Goal: Subscribe to service/newsletter

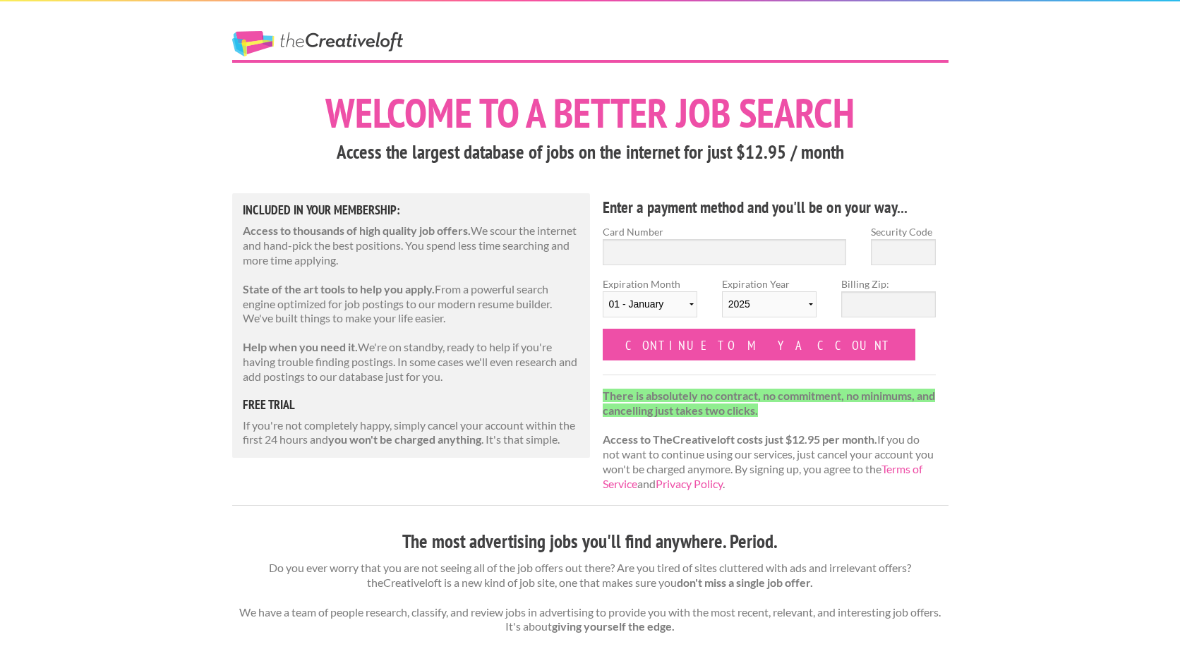
click at [269, 401] on h5 "free trial" at bounding box center [411, 405] width 337 height 13
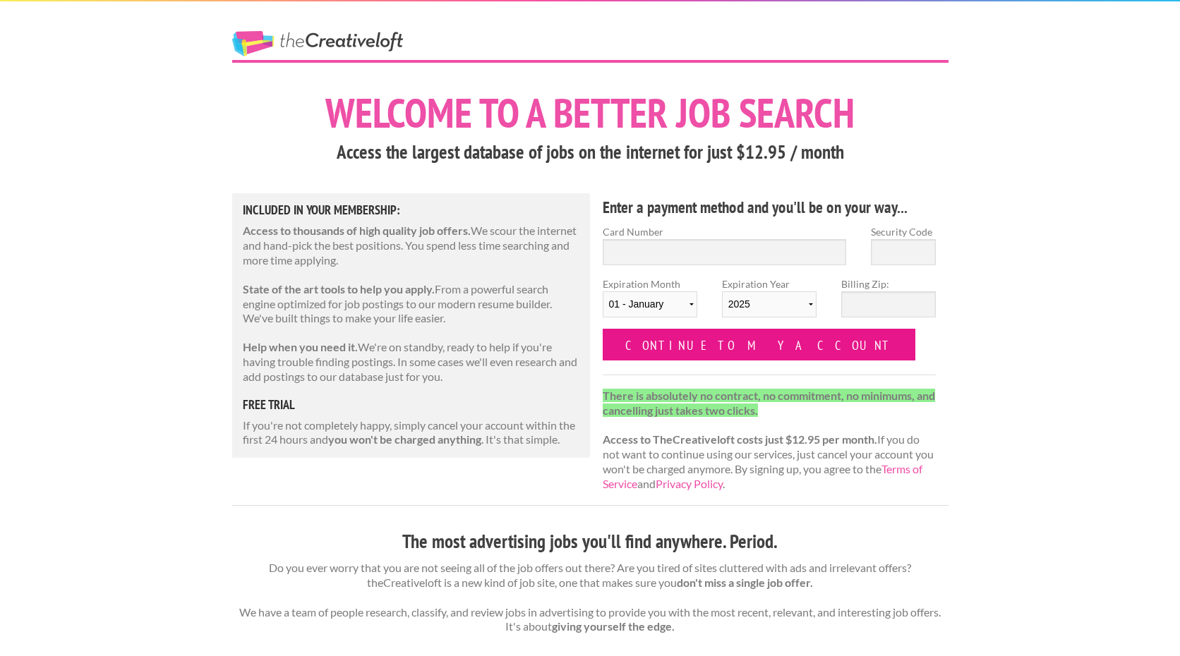
click at [658, 351] on input "Continue to my account" at bounding box center [759, 345] width 313 height 32
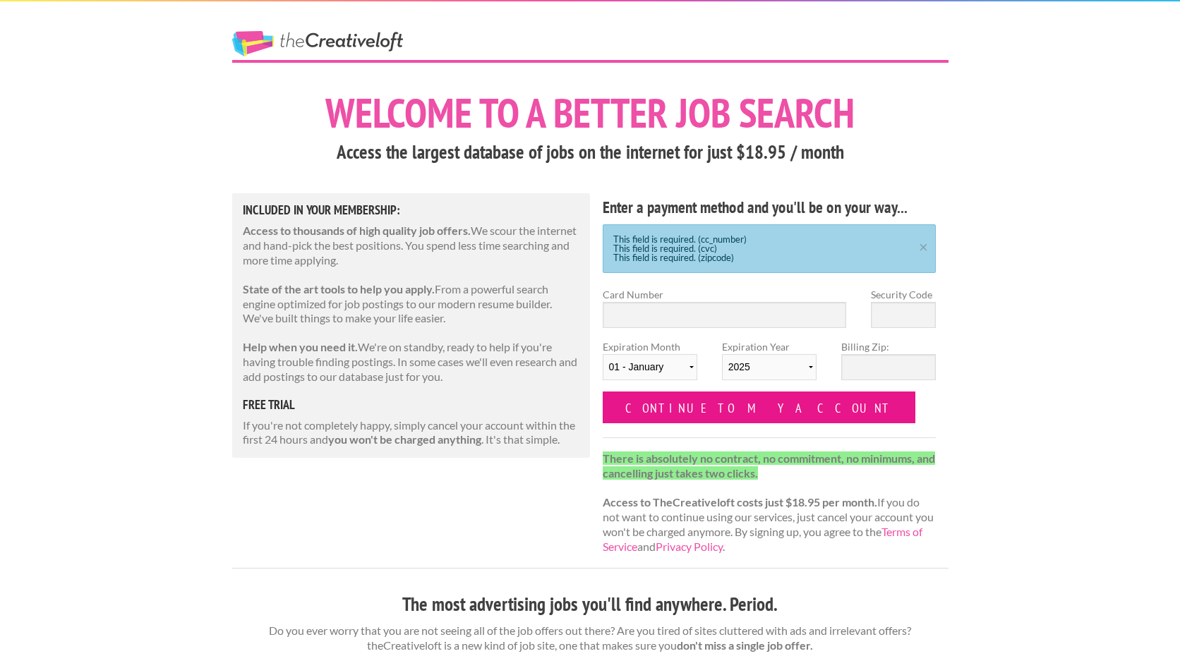
click at [660, 406] on input "Continue to my account" at bounding box center [759, 408] width 313 height 32
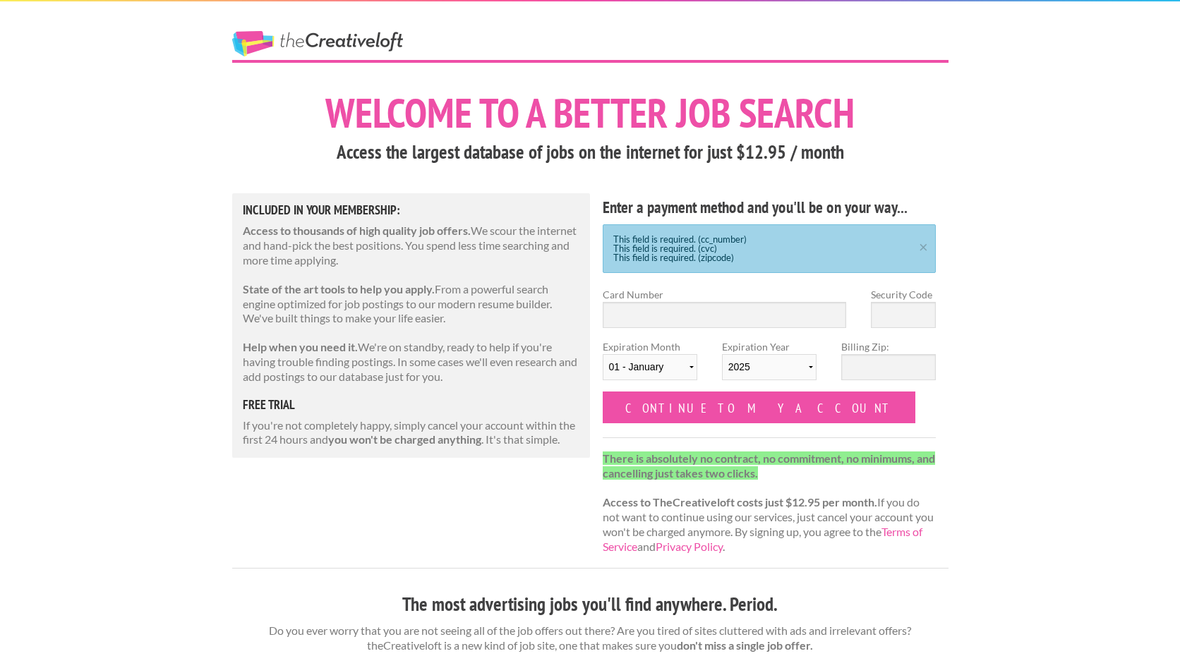
click at [660, 406] on input "Continue to my account" at bounding box center [759, 408] width 313 height 32
click at [723, 495] on strong "Access to TheCreativeloft costs just $18.95 per month." at bounding box center [740, 501] width 274 height 13
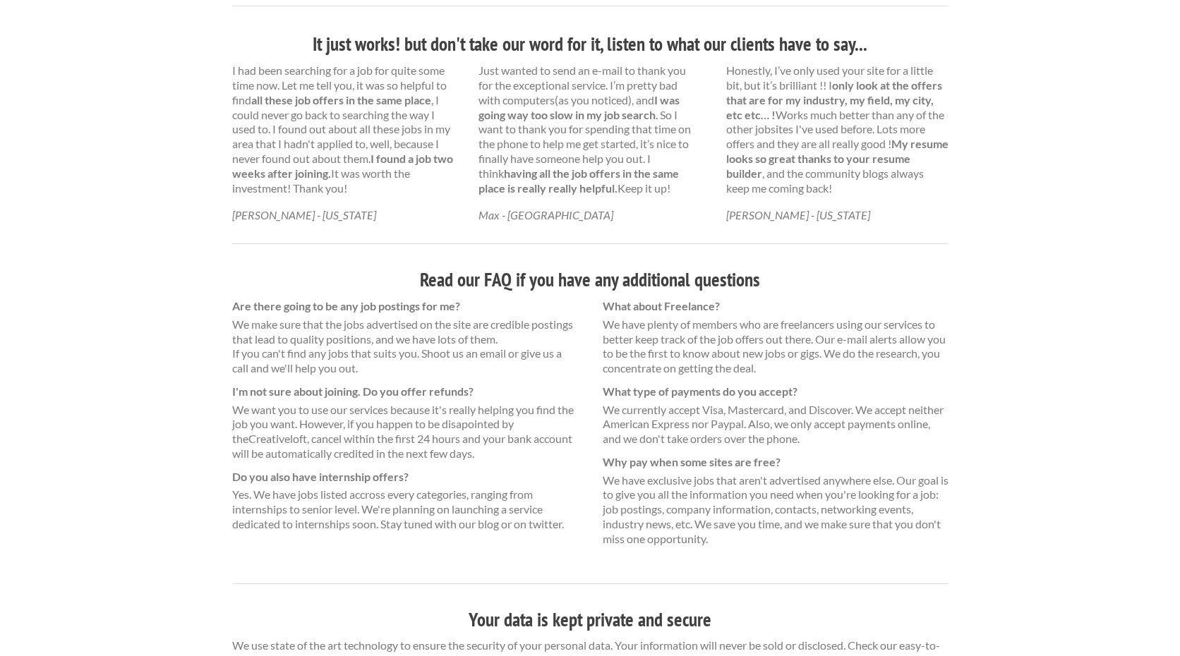
scroll to position [835, 0]
